Goal: Task Accomplishment & Management: Manage account settings

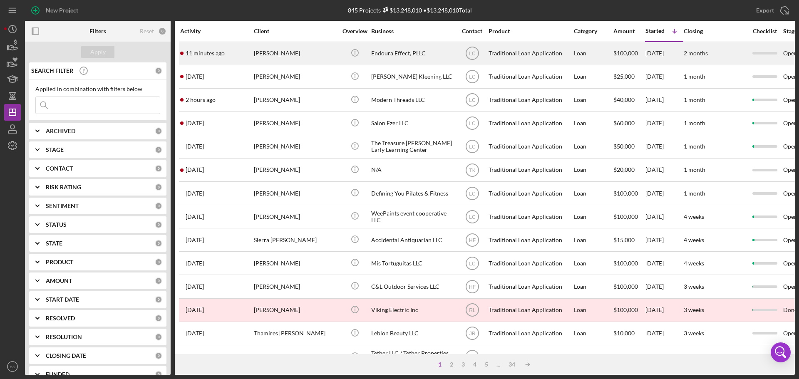
click at [269, 55] on div "[PERSON_NAME]" at bounding box center [295, 53] width 83 height 22
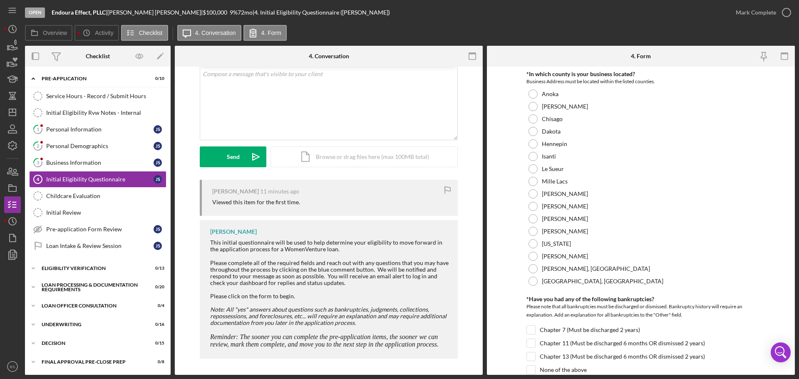
scroll to position [50, 0]
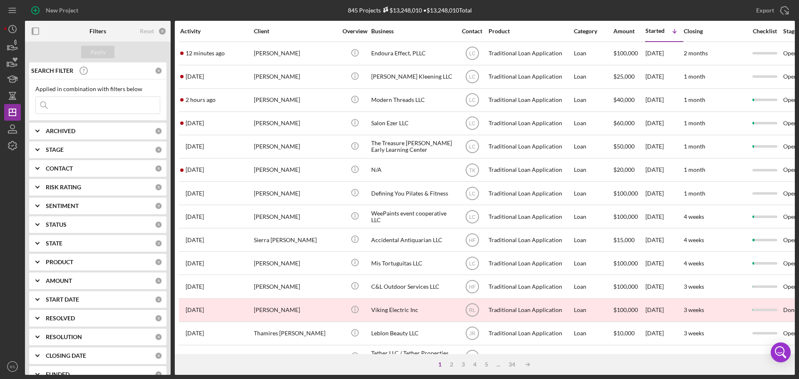
click at [192, 31] on div "Activity" at bounding box center [216, 31] width 73 height 7
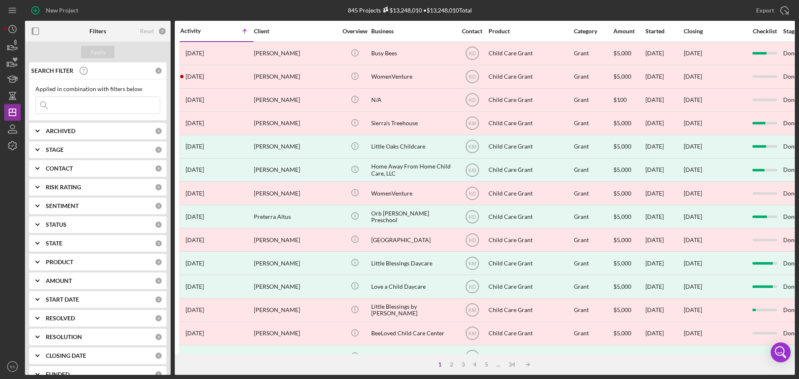
click at [192, 31] on div "Activity" at bounding box center [198, 30] width 37 height 7
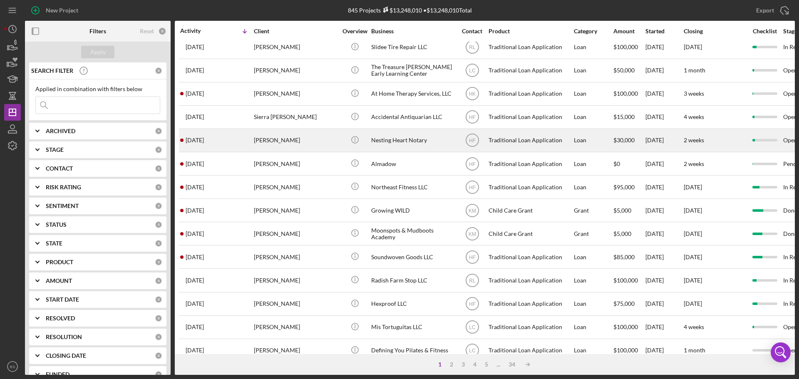
scroll to position [282, 0]
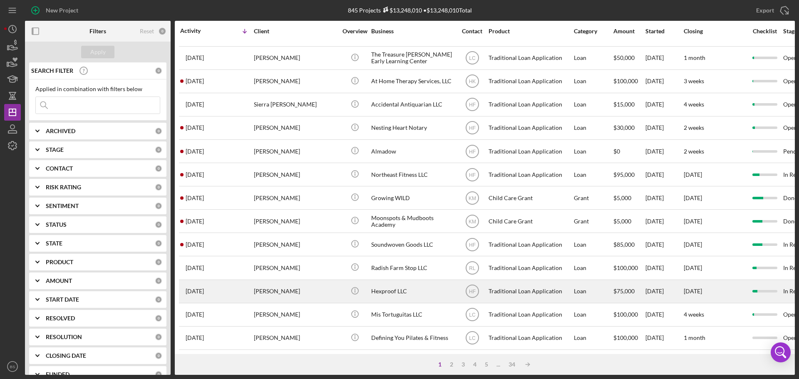
click at [276, 284] on div "[PERSON_NAME]" at bounding box center [295, 291] width 83 height 22
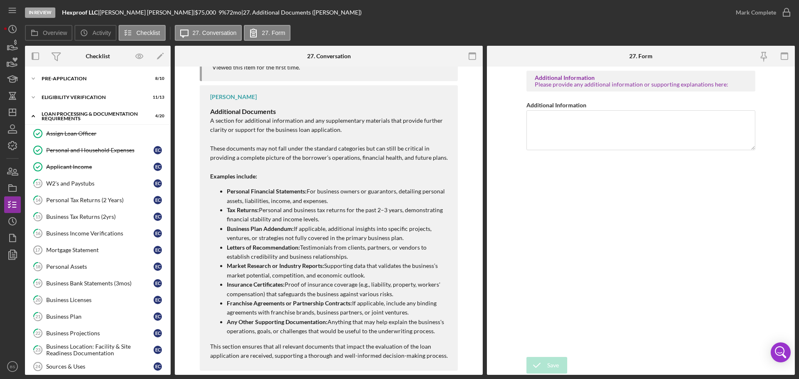
scroll to position [456, 0]
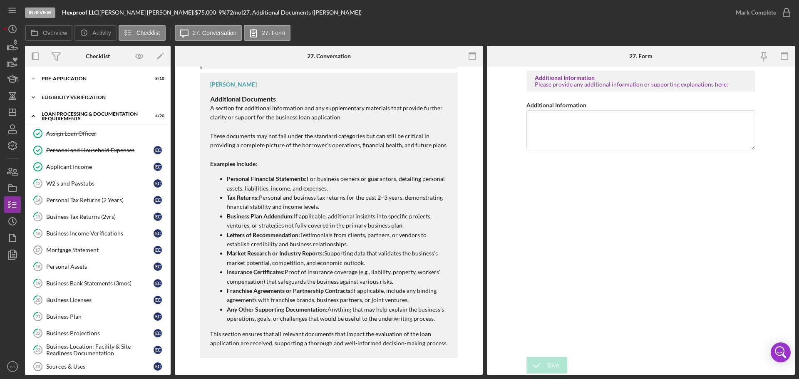
click at [75, 95] on div "Eligibility Verification" at bounding box center [101, 97] width 119 height 5
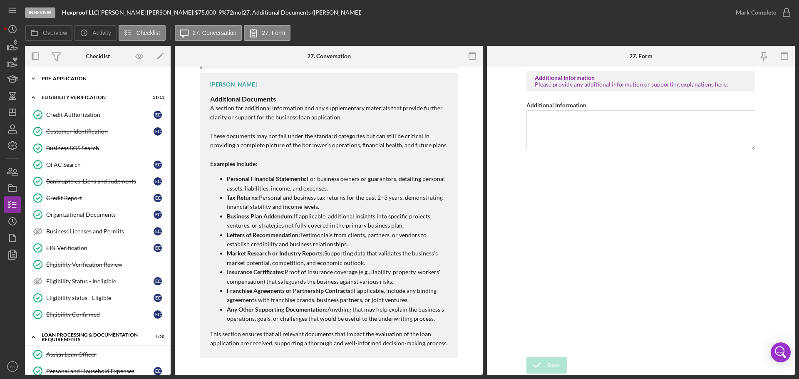
click at [68, 78] on div "Pre-Application" at bounding box center [101, 78] width 119 height 5
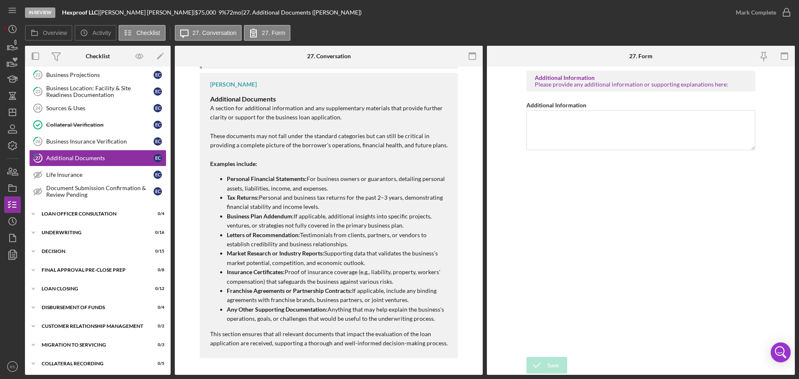
scroll to position [652, 0]
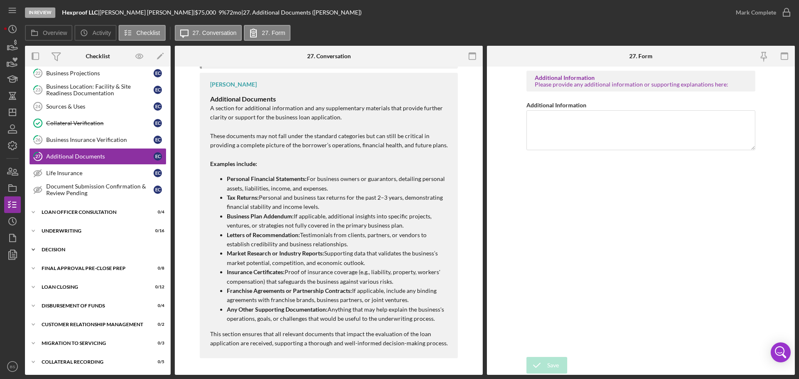
click at [104, 244] on div "Icon/Expander Decision 0 / 15" at bounding box center [98, 249] width 146 height 17
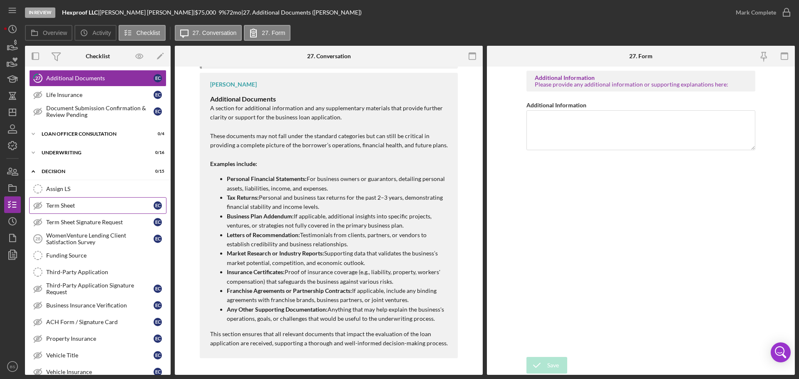
scroll to position [735, 0]
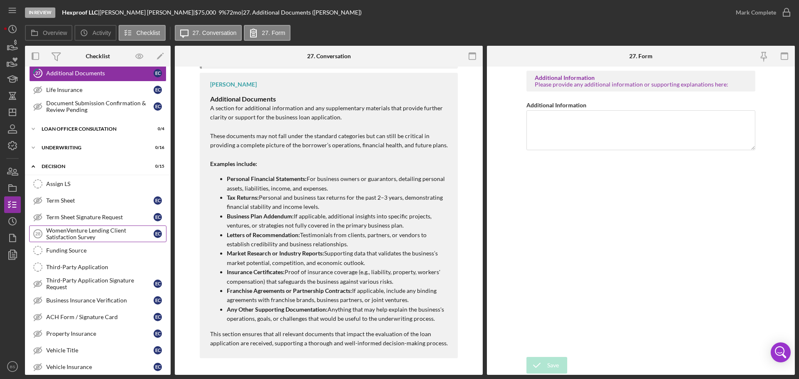
click at [92, 232] on div "WomenVenture Lending Client Satisfaction Survey" at bounding box center [99, 233] width 107 height 13
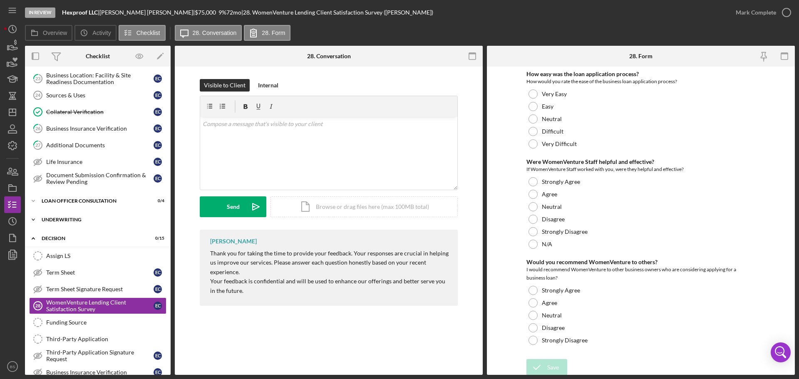
scroll to position [652, 0]
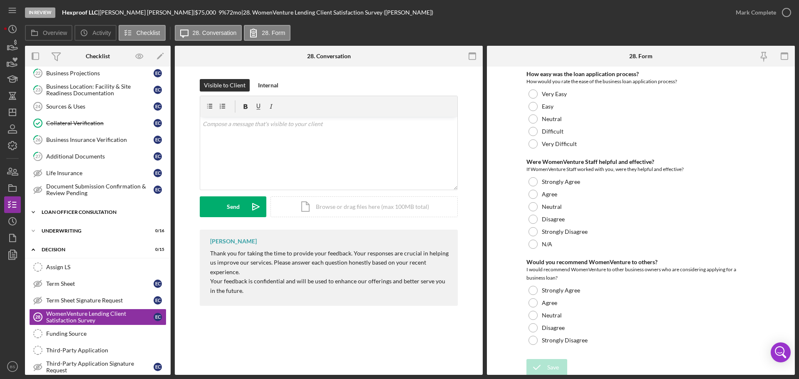
click at [93, 212] on div "Loan Officer Consultation" at bounding box center [101, 212] width 119 height 5
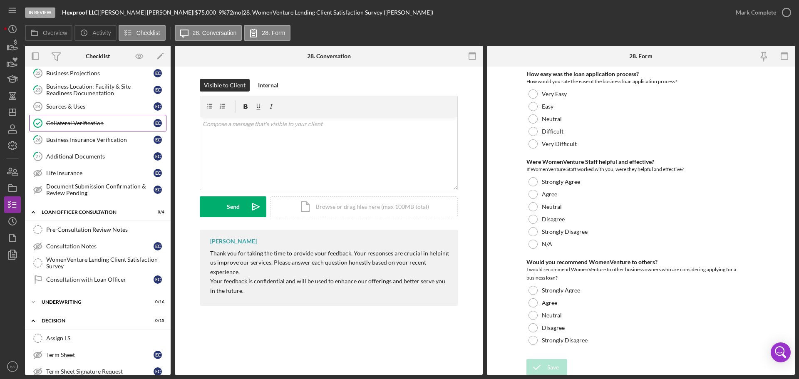
click at [79, 124] on div "Collateral Verification" at bounding box center [99, 123] width 107 height 7
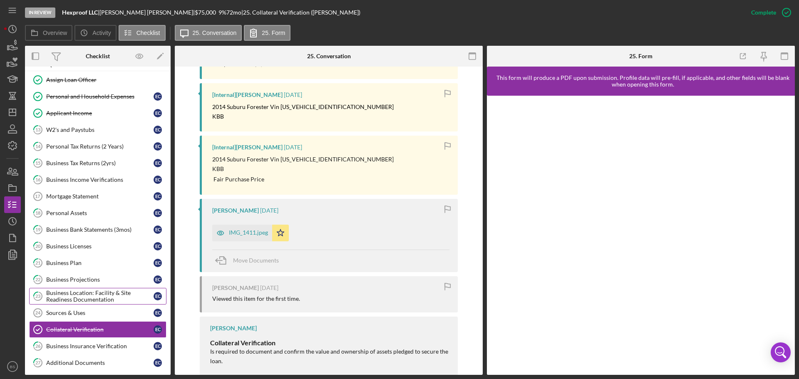
scroll to position [444, 0]
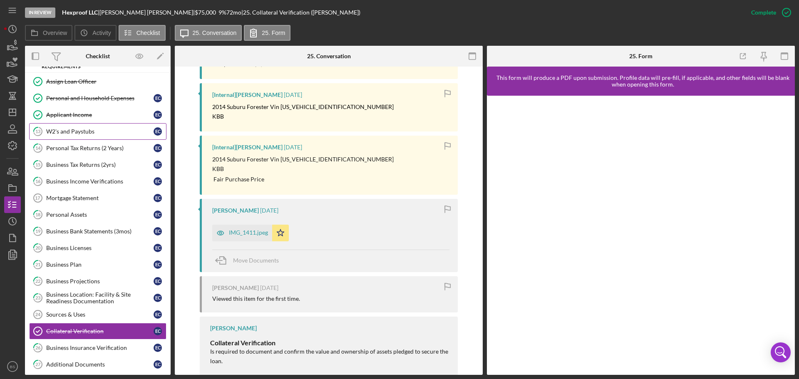
click at [84, 134] on div "W2's and Paystubs" at bounding box center [99, 131] width 107 height 7
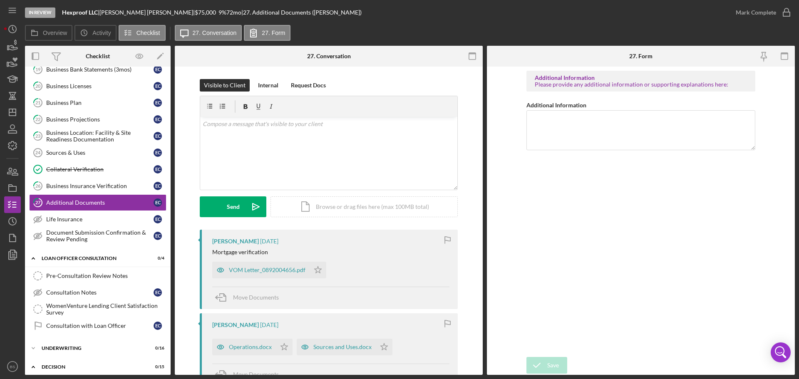
scroll to position [588, 0]
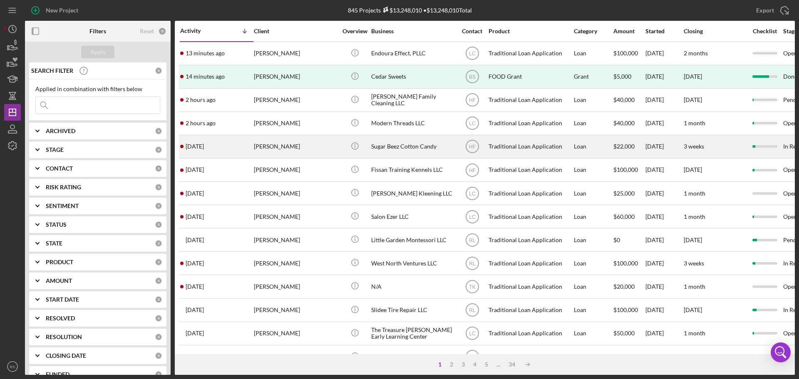
click at [258, 146] on div "[PERSON_NAME]" at bounding box center [295, 147] width 83 height 22
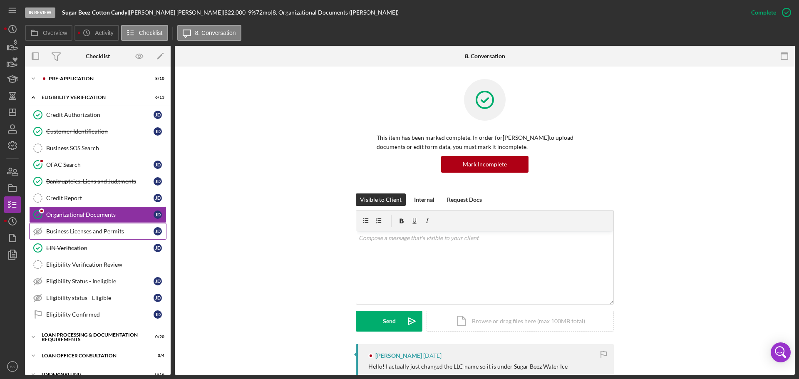
scroll to position [42, 0]
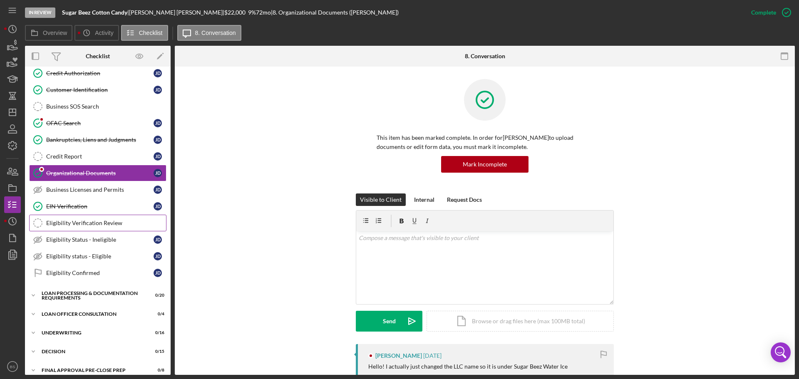
click at [103, 224] on div "Eligibility Verification Review" at bounding box center [106, 223] width 120 height 7
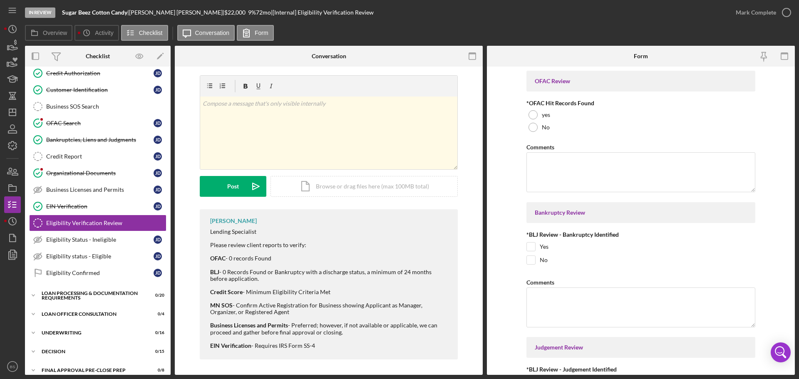
scroll to position [5, 0]
click at [69, 253] on div "Eligibility status - Eligible" at bounding box center [99, 256] width 107 height 7
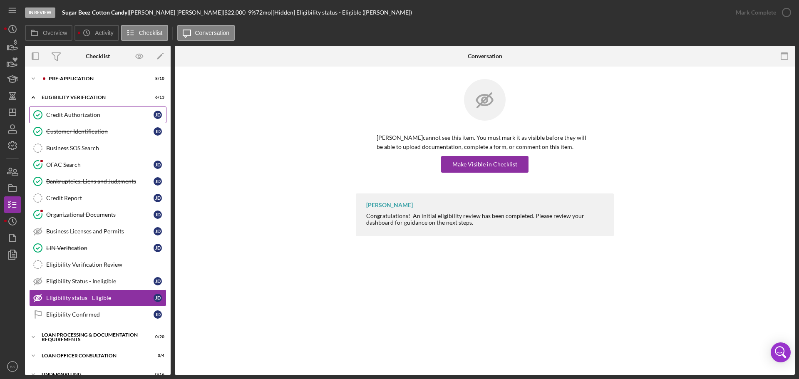
click at [82, 115] on div "Credit Authorization" at bounding box center [99, 114] width 107 height 7
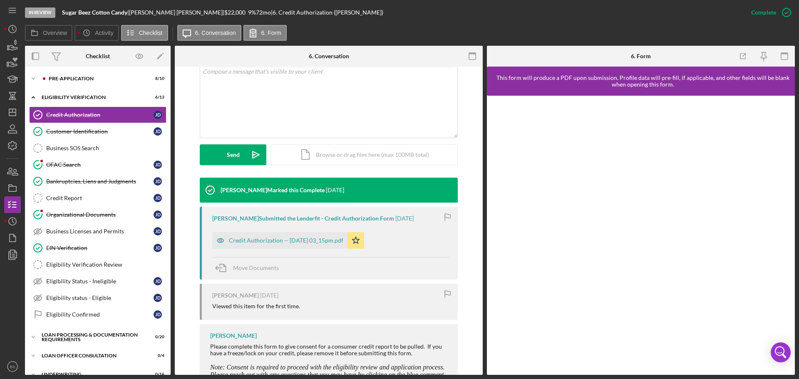
scroll to position [208, 0]
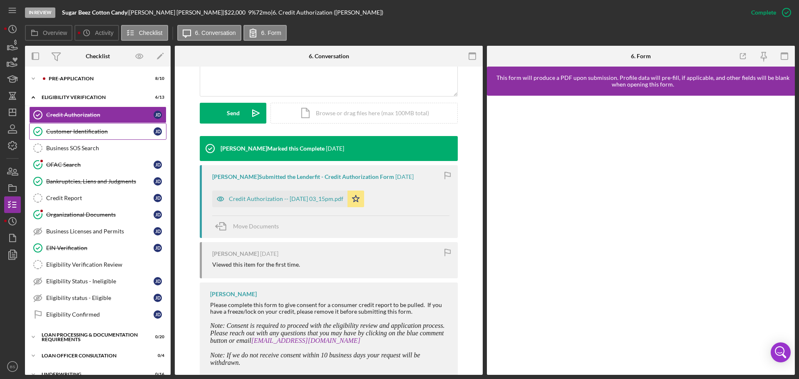
click at [91, 130] on div "Customer Identification" at bounding box center [99, 131] width 107 height 7
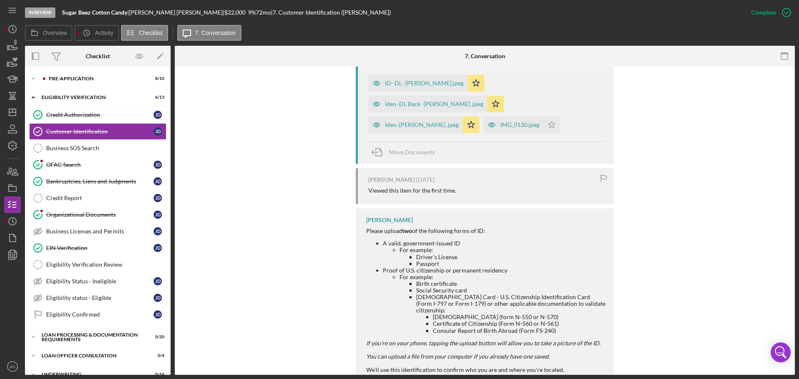
scroll to position [369, 0]
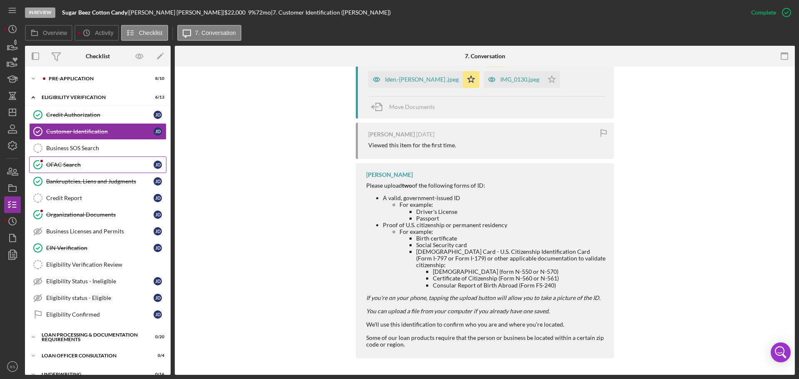
click at [72, 168] on link "OFAC Search OFAC Search [PERSON_NAME]" at bounding box center [97, 164] width 137 height 17
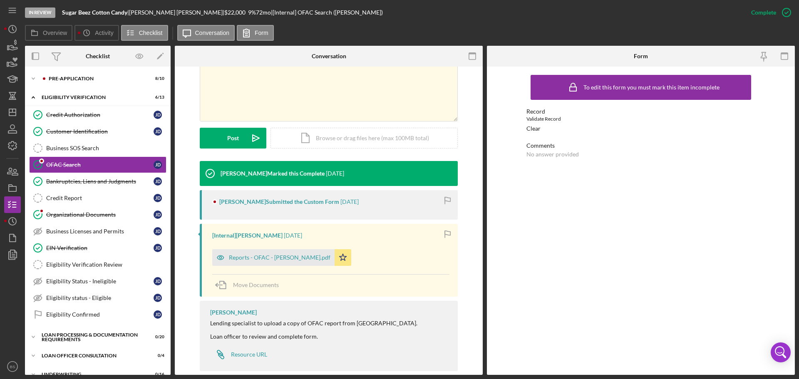
scroll to position [179, 0]
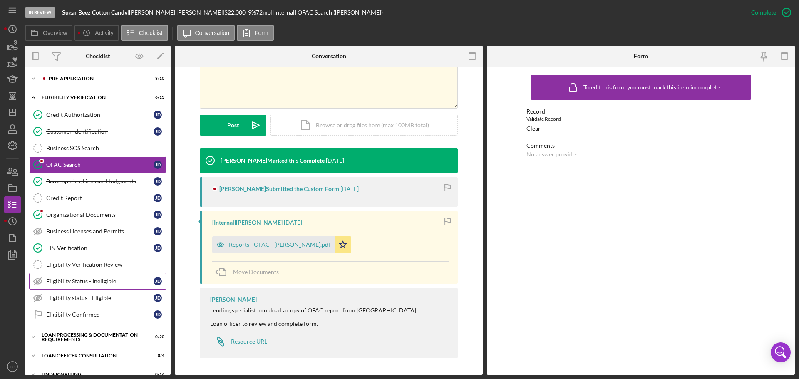
click at [77, 281] on div "Eligibility Status - Ineligible" at bounding box center [99, 281] width 107 height 7
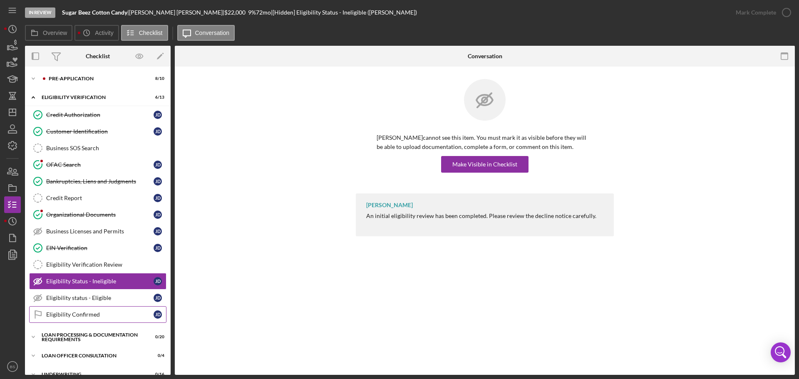
click at [73, 317] on div "Eligibility Confirmed" at bounding box center [99, 314] width 107 height 7
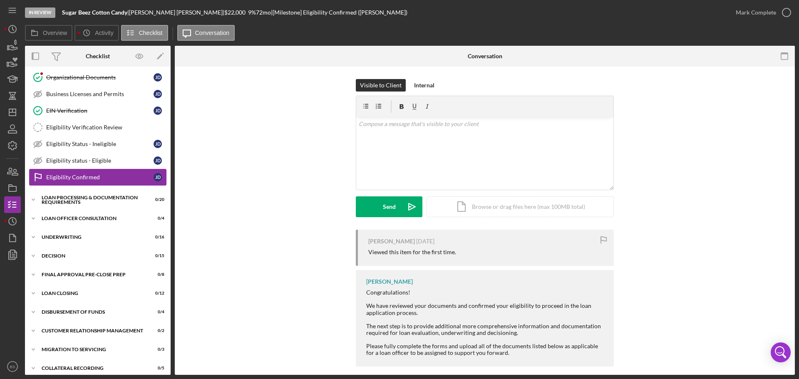
scroll to position [143, 0]
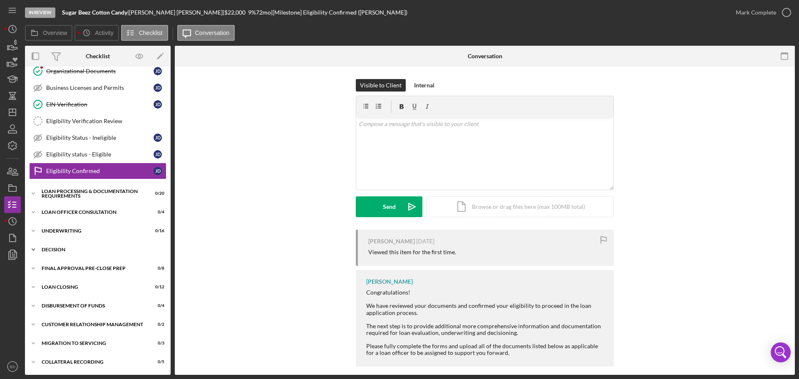
click at [65, 253] on div "Icon/Expander Decision 0 / 15" at bounding box center [98, 249] width 146 height 17
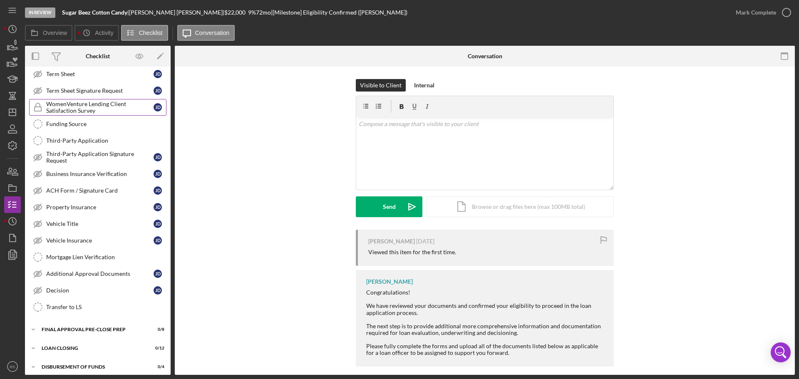
scroll to position [351, 0]
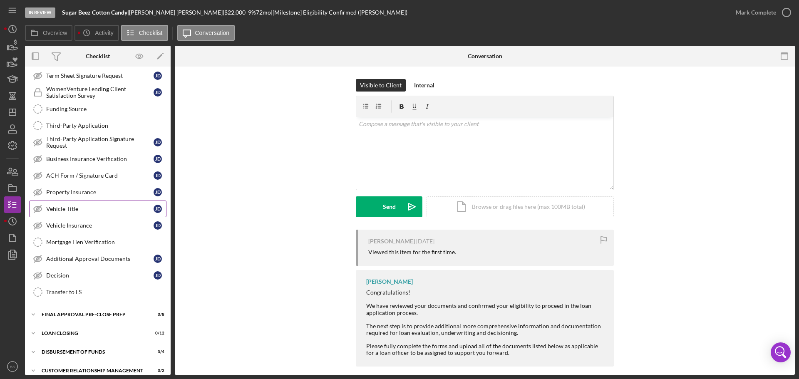
click at [83, 206] on div "Vehicle Title" at bounding box center [99, 208] width 107 height 7
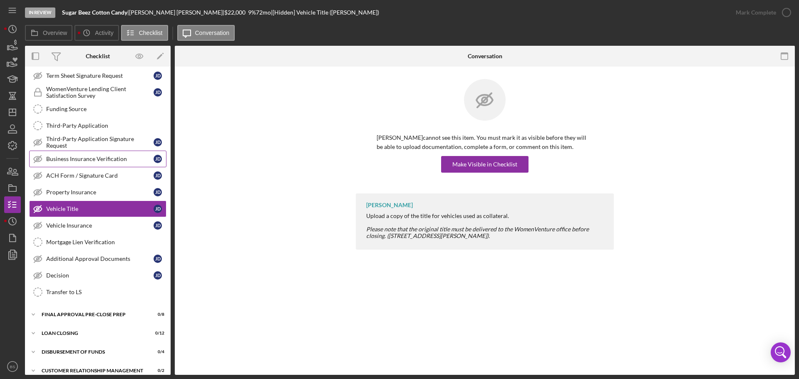
click at [81, 157] on div "Business Insurance Verification" at bounding box center [99, 159] width 107 height 7
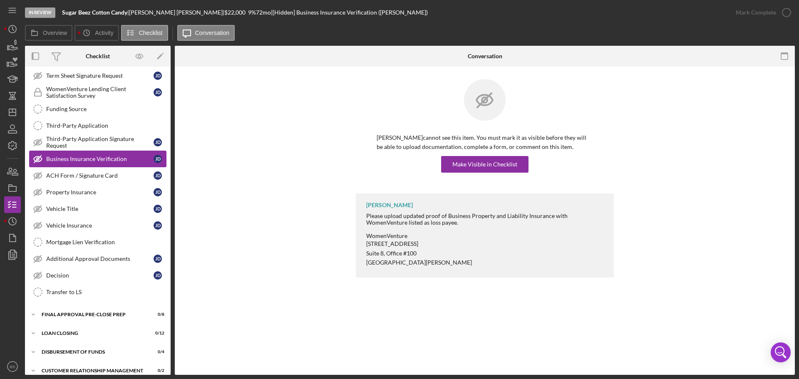
scroll to position [310, 0]
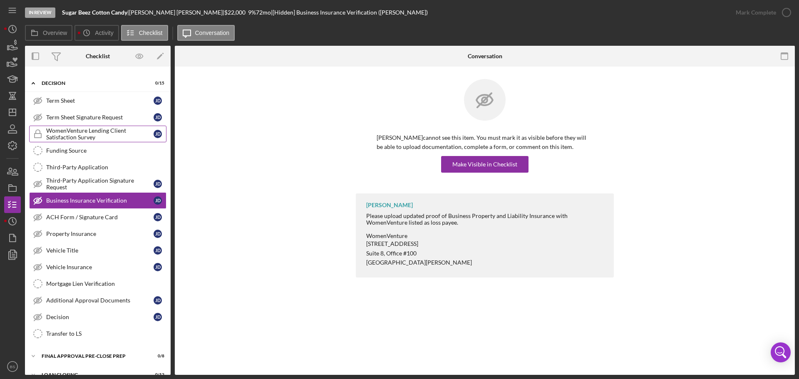
click at [79, 139] on div "WomenVenture Lending Client Satisfaction Survey" at bounding box center [99, 133] width 107 height 13
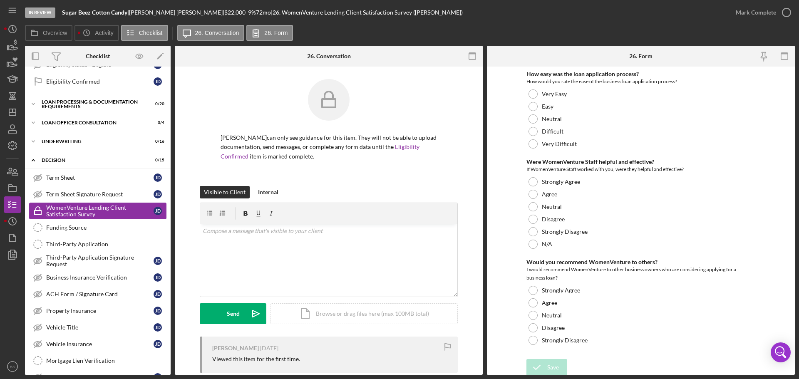
scroll to position [227, 0]
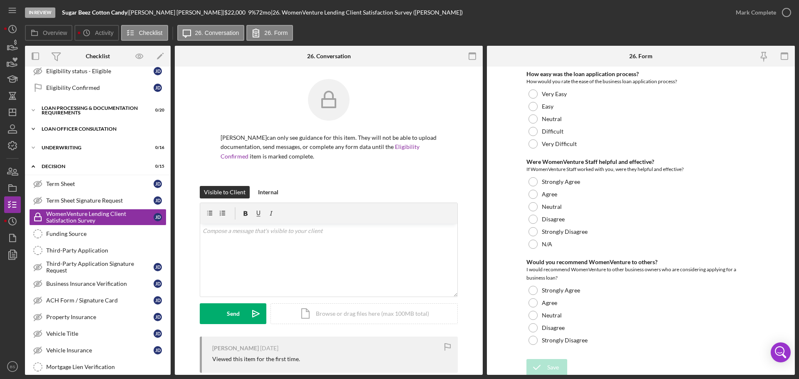
click at [81, 130] on div "Loan Officer Consultation" at bounding box center [101, 128] width 119 height 5
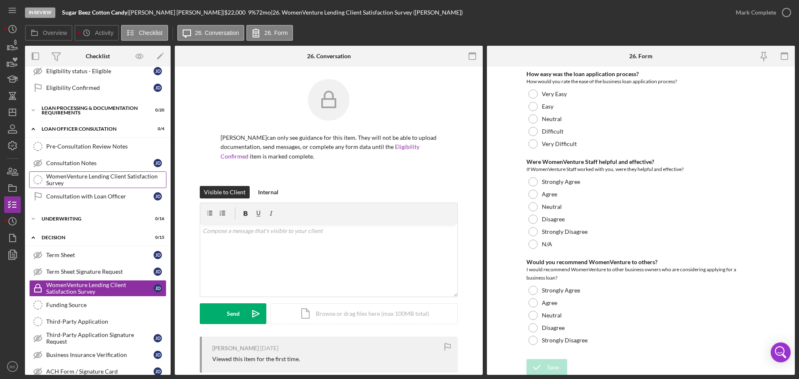
click at [86, 177] on div "WomenVenture Lending Client Satisfaction Survey" at bounding box center [106, 179] width 120 height 13
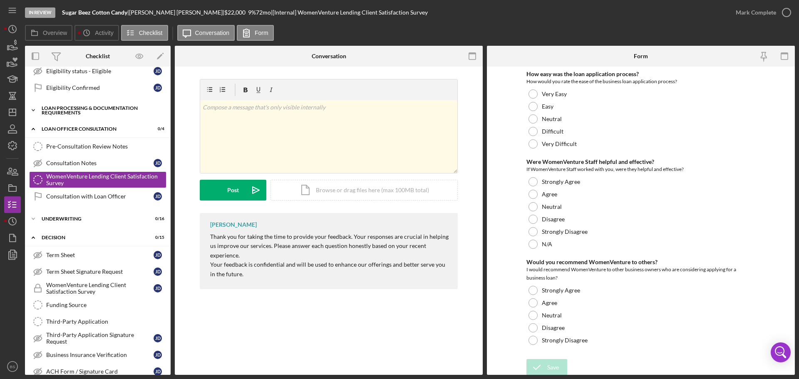
click at [84, 110] on div "Loan Processing & Documentation Requirements" at bounding box center [101, 111] width 119 height 10
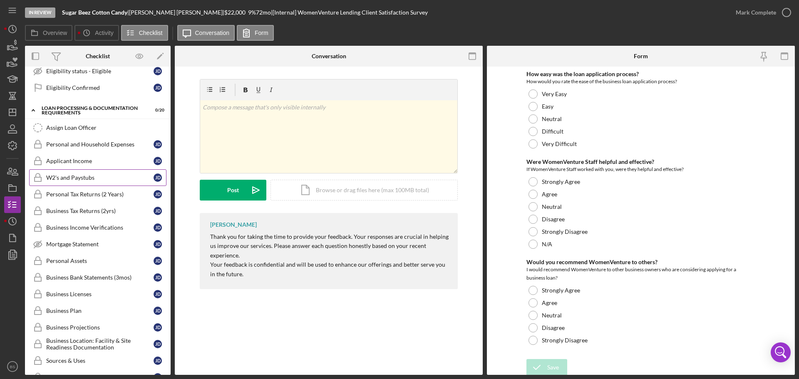
click at [85, 176] on div "W2's and Paystubs" at bounding box center [99, 177] width 107 height 7
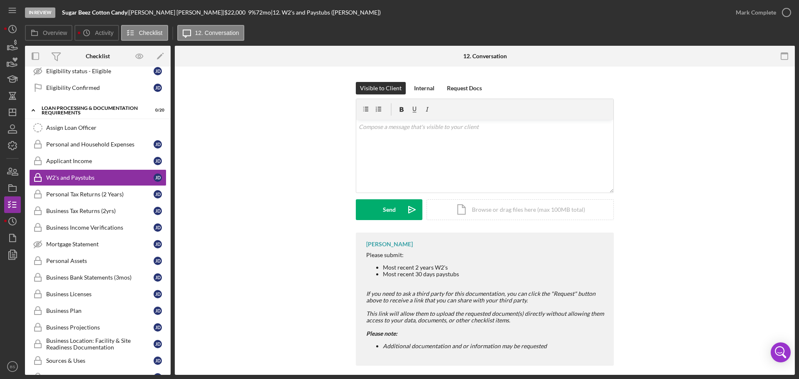
scroll to position [111, 0]
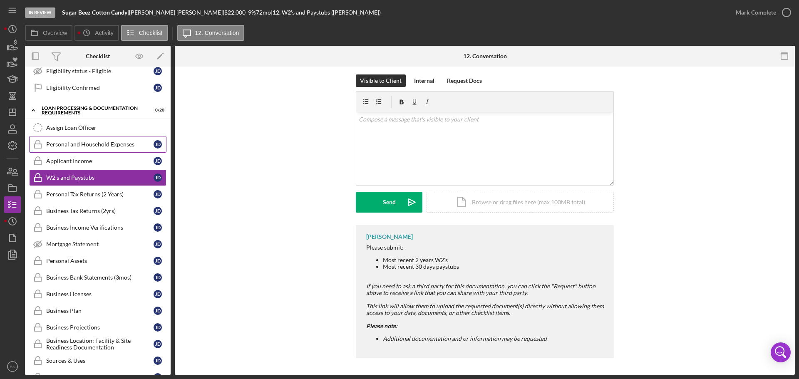
click at [98, 141] on div "Personal and Household Expenses" at bounding box center [99, 144] width 107 height 7
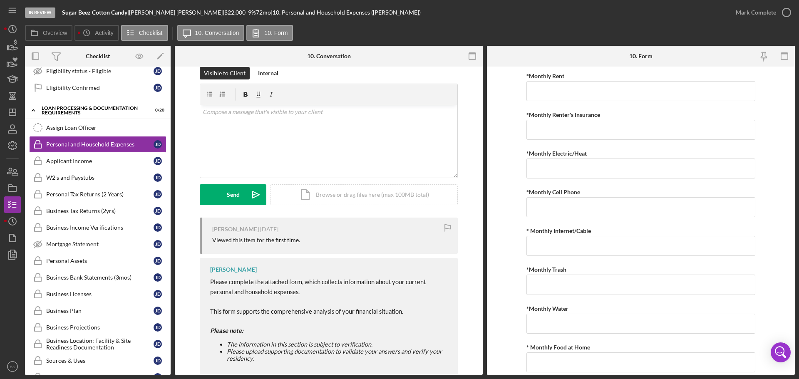
scroll to position [139, 0]
